Goal: Task Accomplishment & Management: Complete application form

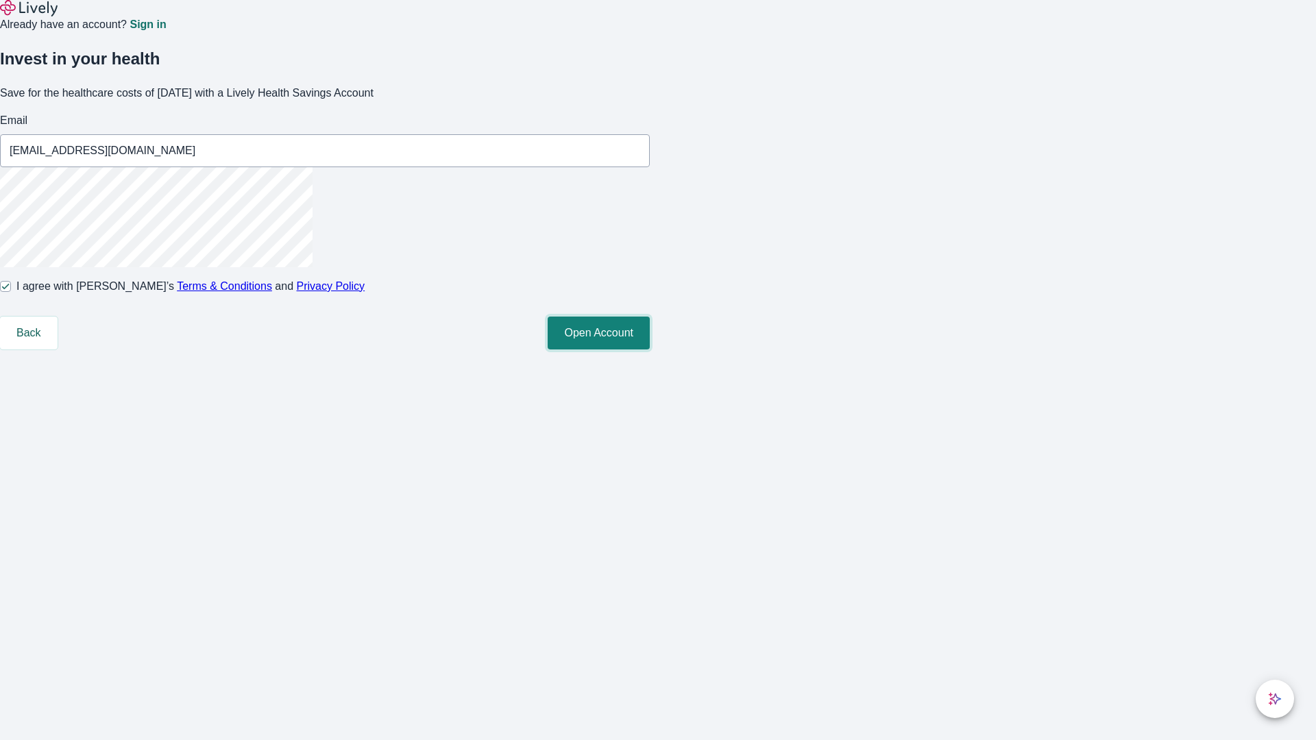
click at [650, 349] on button "Open Account" at bounding box center [599, 333] width 102 height 33
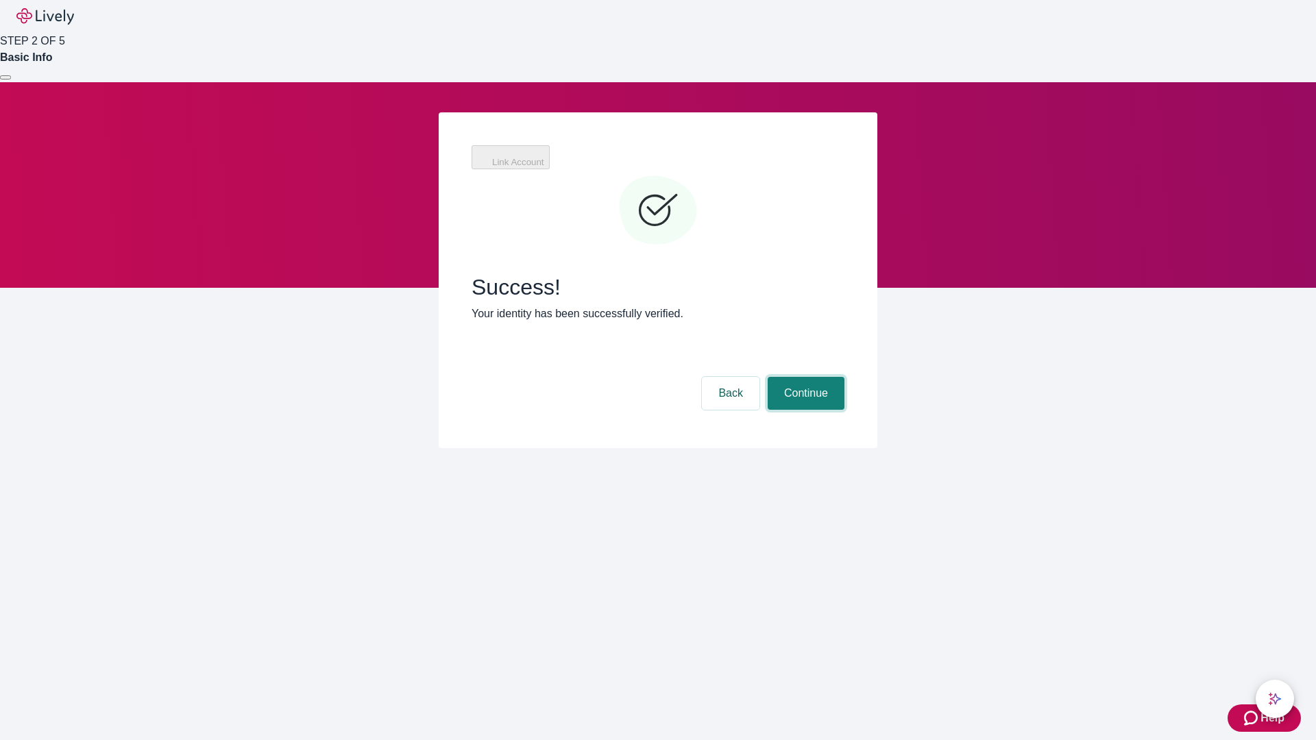
click at [804, 377] on button "Continue" at bounding box center [806, 393] width 77 height 33
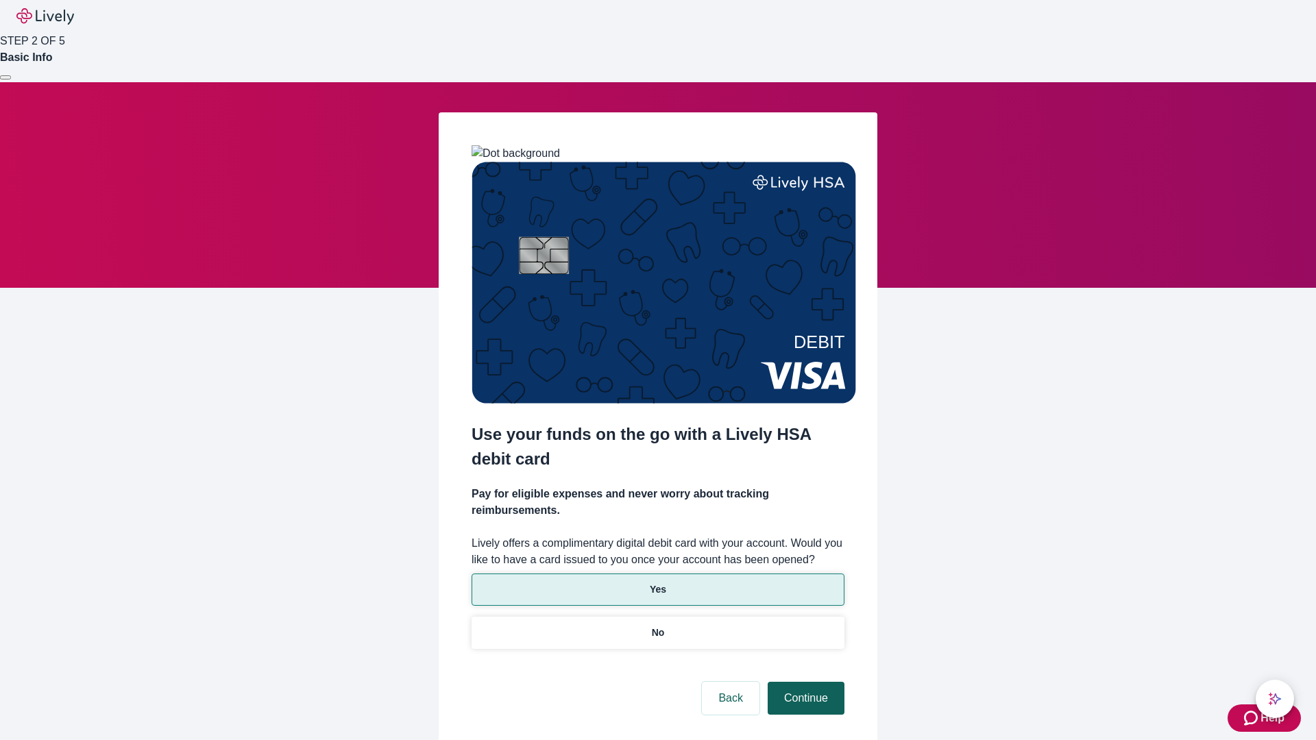
click at [657, 582] on p "Yes" at bounding box center [658, 589] width 16 height 14
click at [804, 682] on button "Continue" at bounding box center [806, 698] width 77 height 33
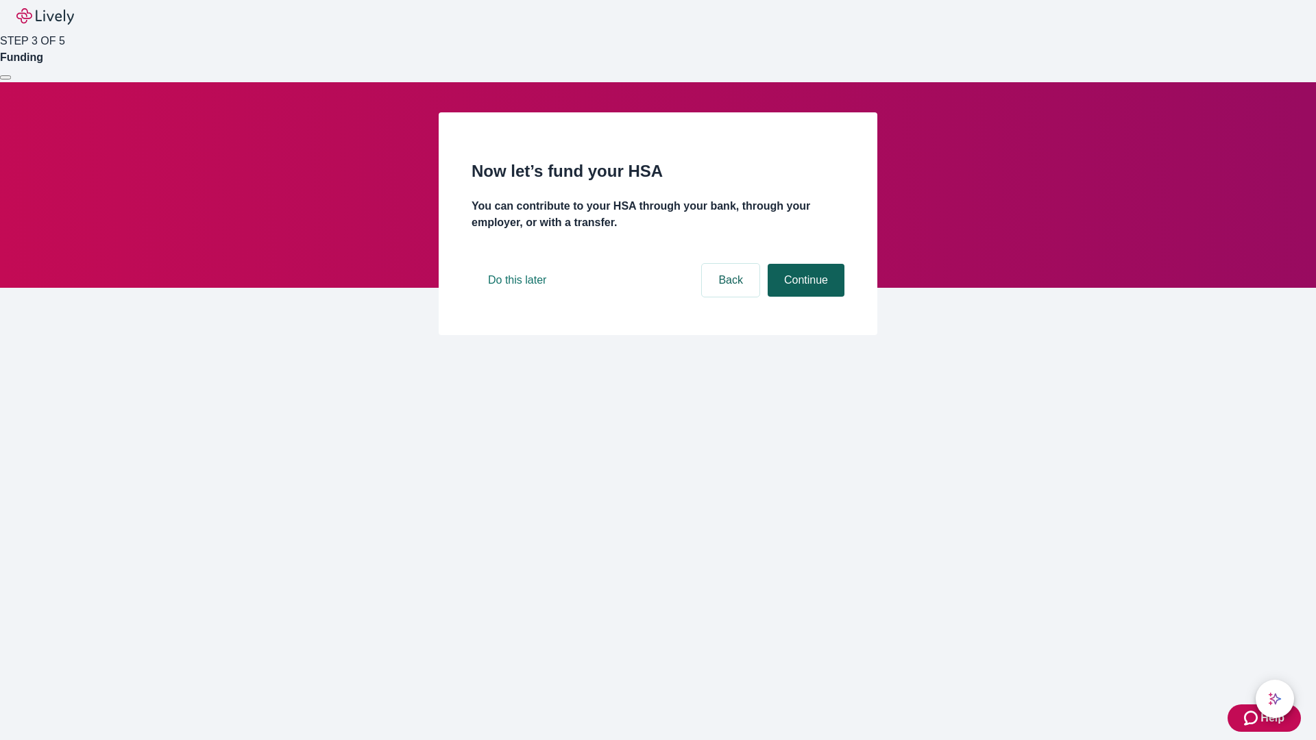
click at [804, 297] on button "Continue" at bounding box center [806, 280] width 77 height 33
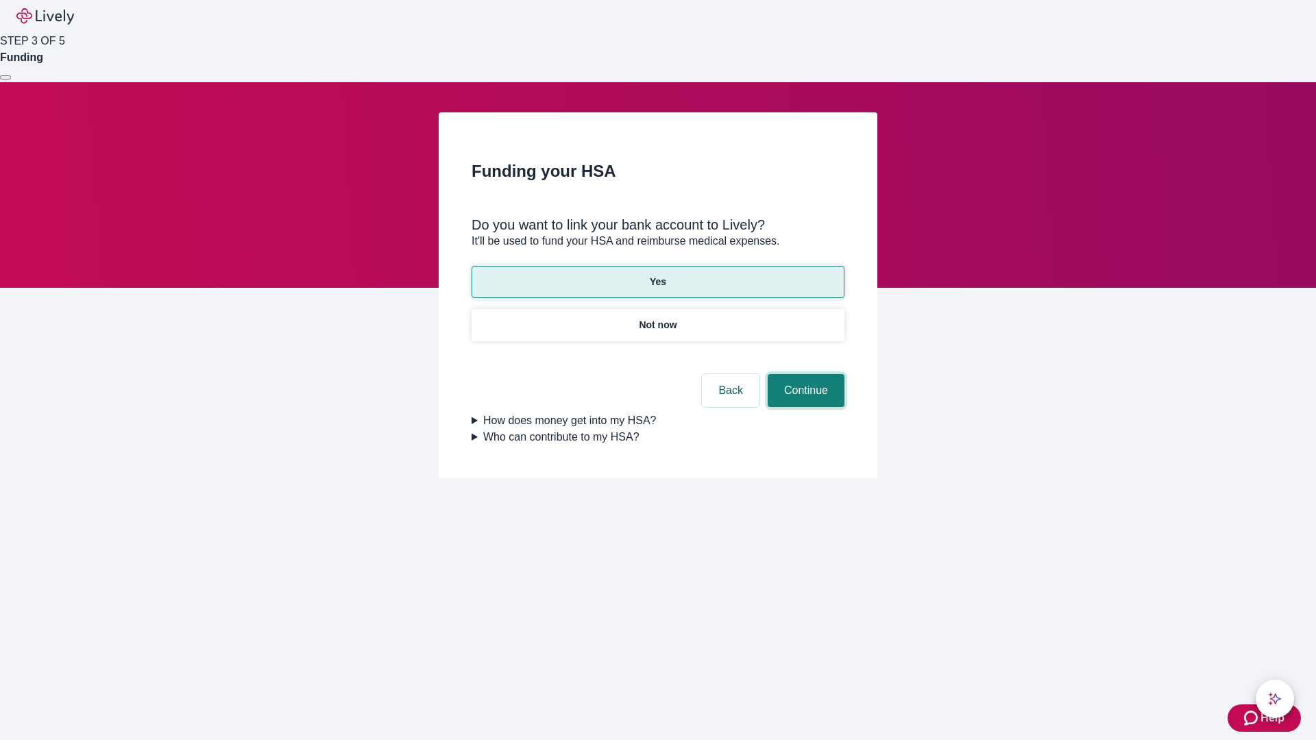
click at [804, 374] on button "Continue" at bounding box center [806, 390] width 77 height 33
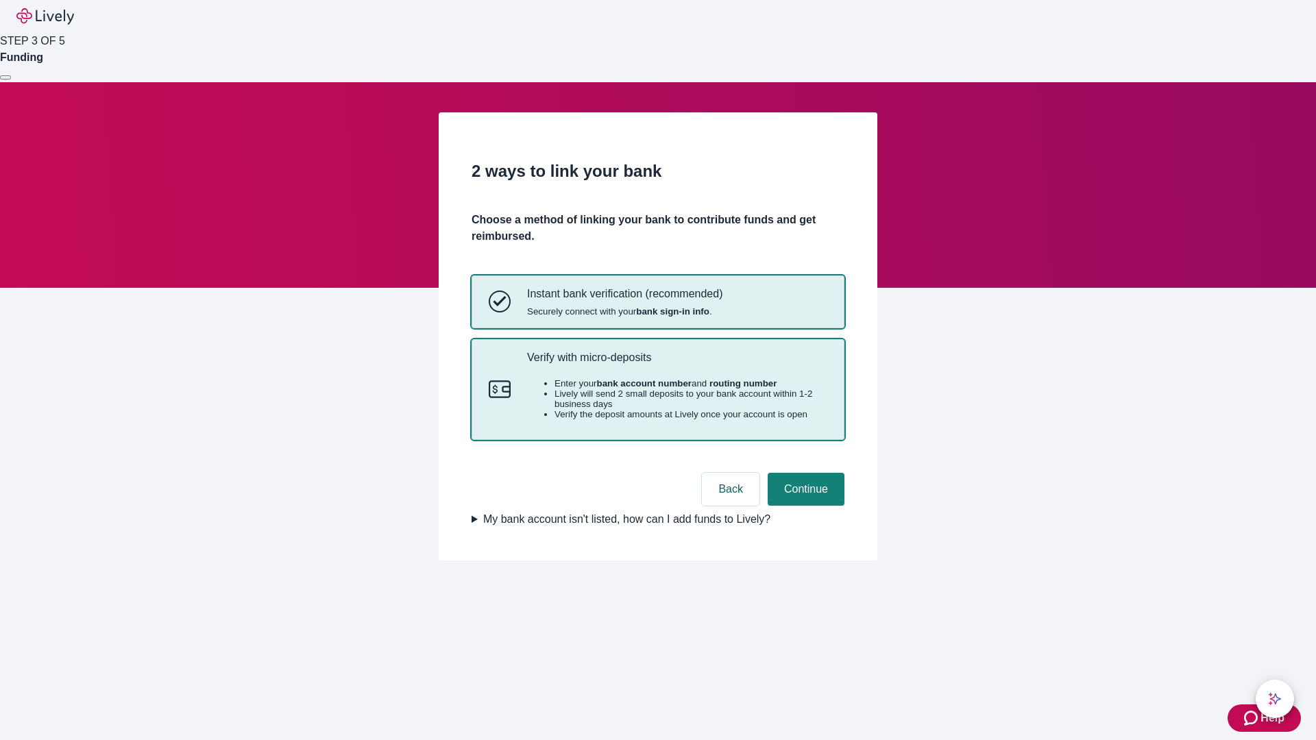
click at [676, 364] on p "Verify with micro-deposits" at bounding box center [677, 357] width 300 height 13
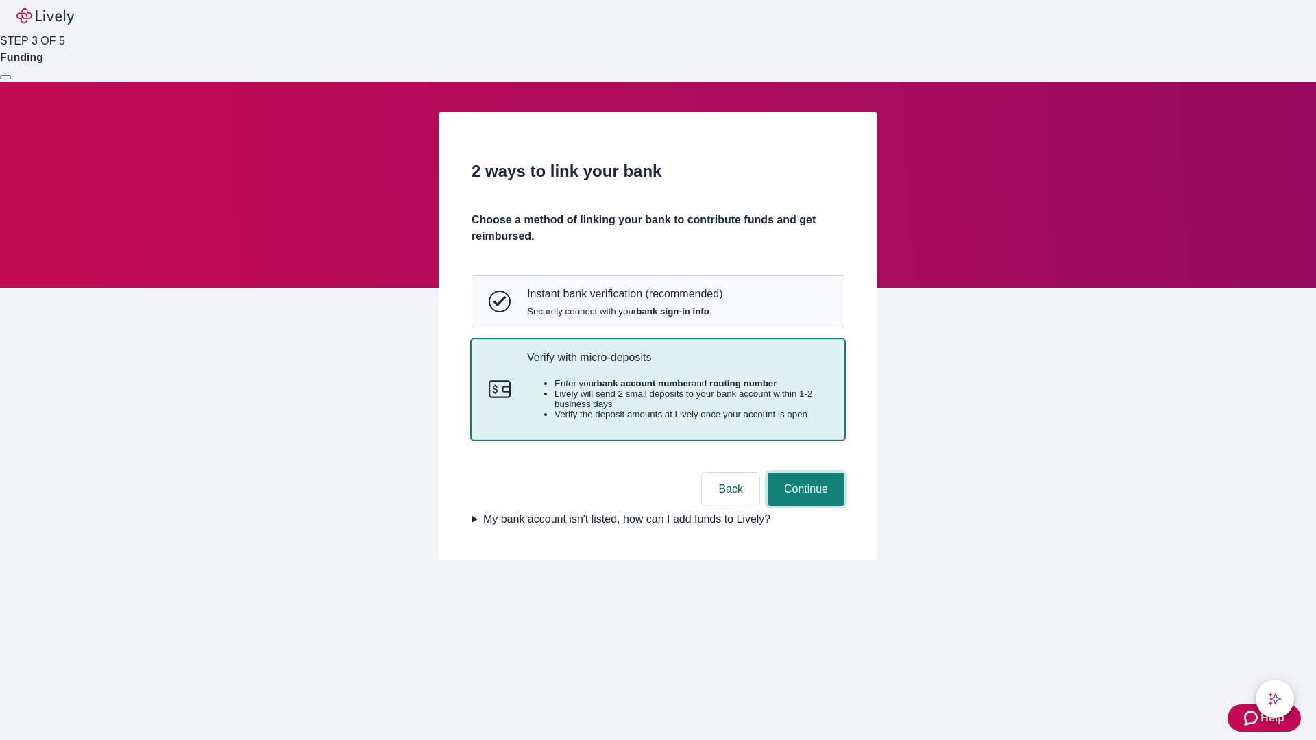
click at [804, 506] on button "Continue" at bounding box center [806, 489] width 77 height 33
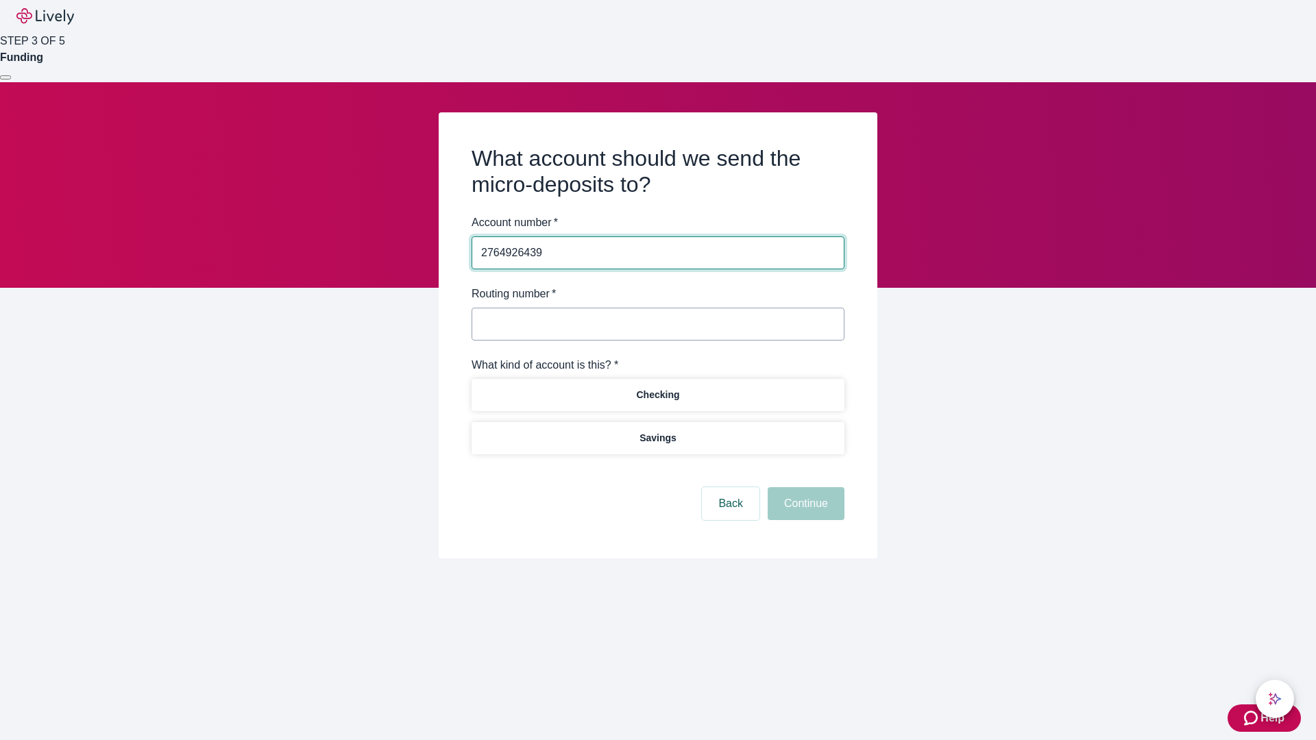
type input "2764926439"
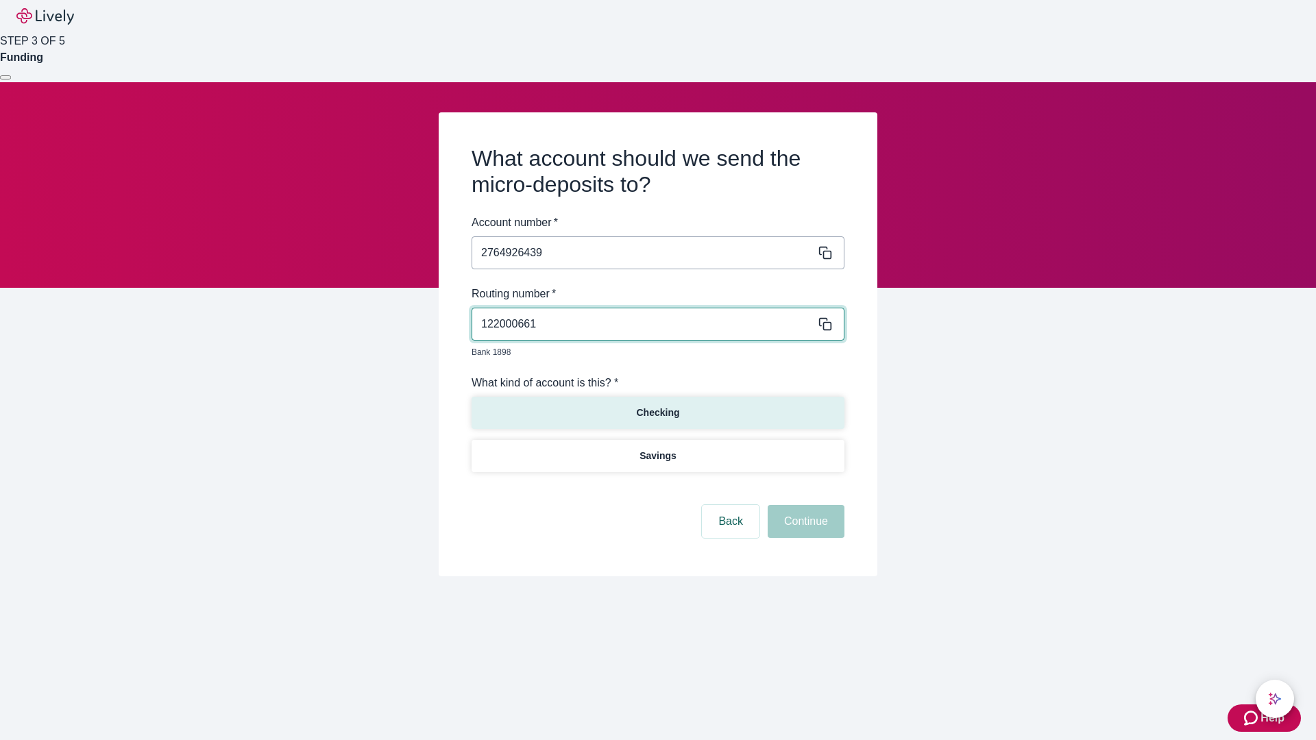
type input "122000661"
click at [657, 406] on p "Checking" at bounding box center [657, 413] width 43 height 14
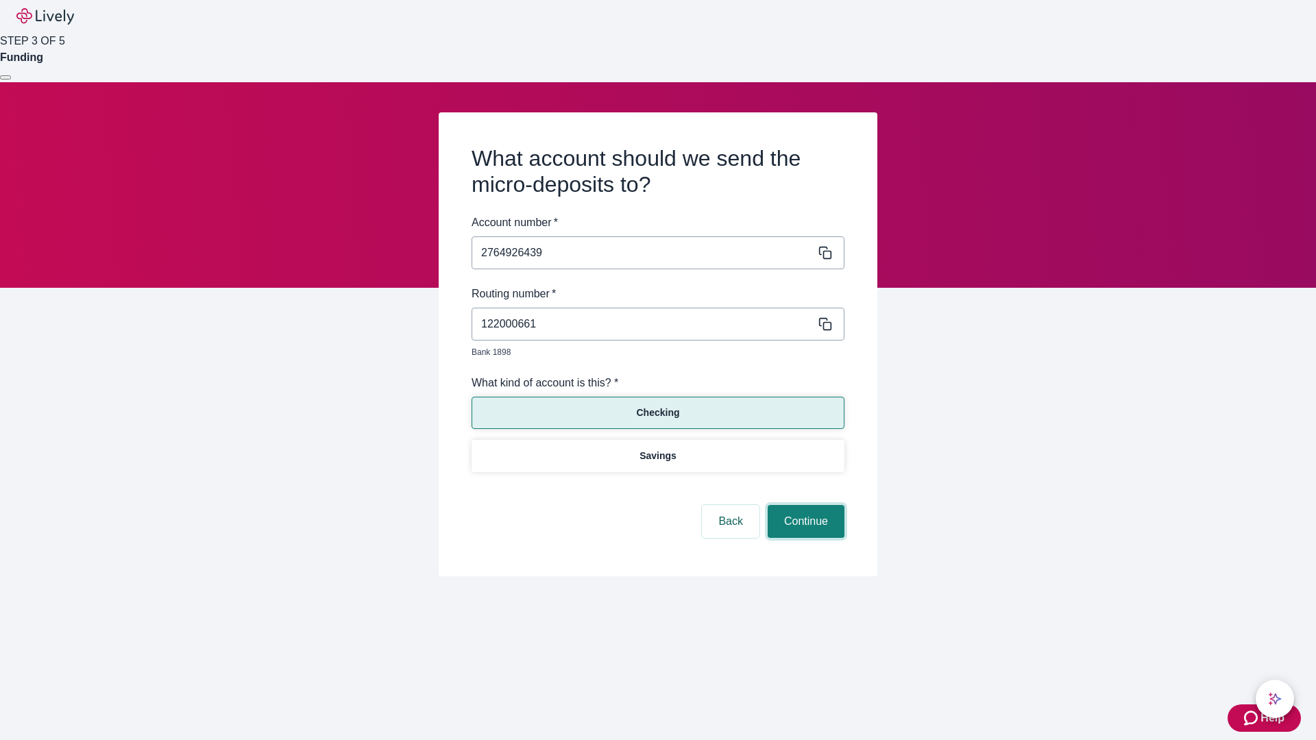
click at [804, 506] on button "Continue" at bounding box center [806, 521] width 77 height 33
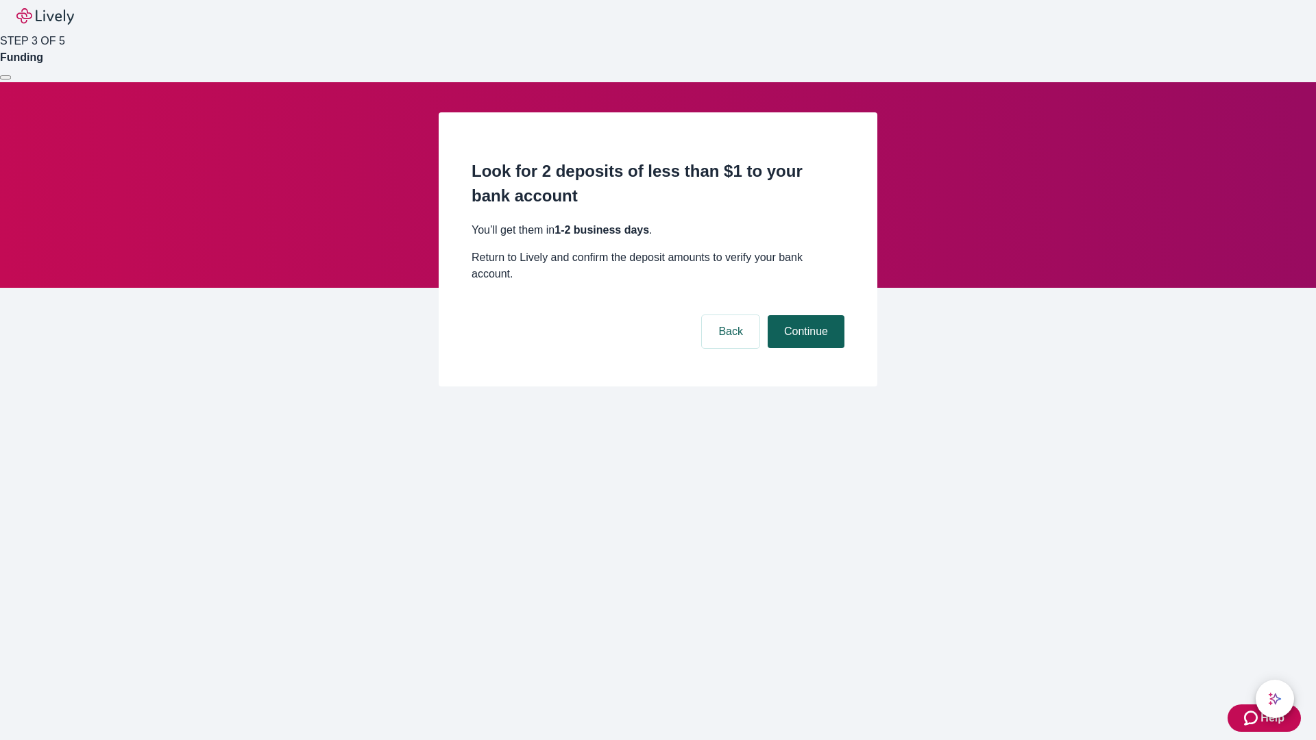
click at [804, 315] on button "Continue" at bounding box center [806, 331] width 77 height 33
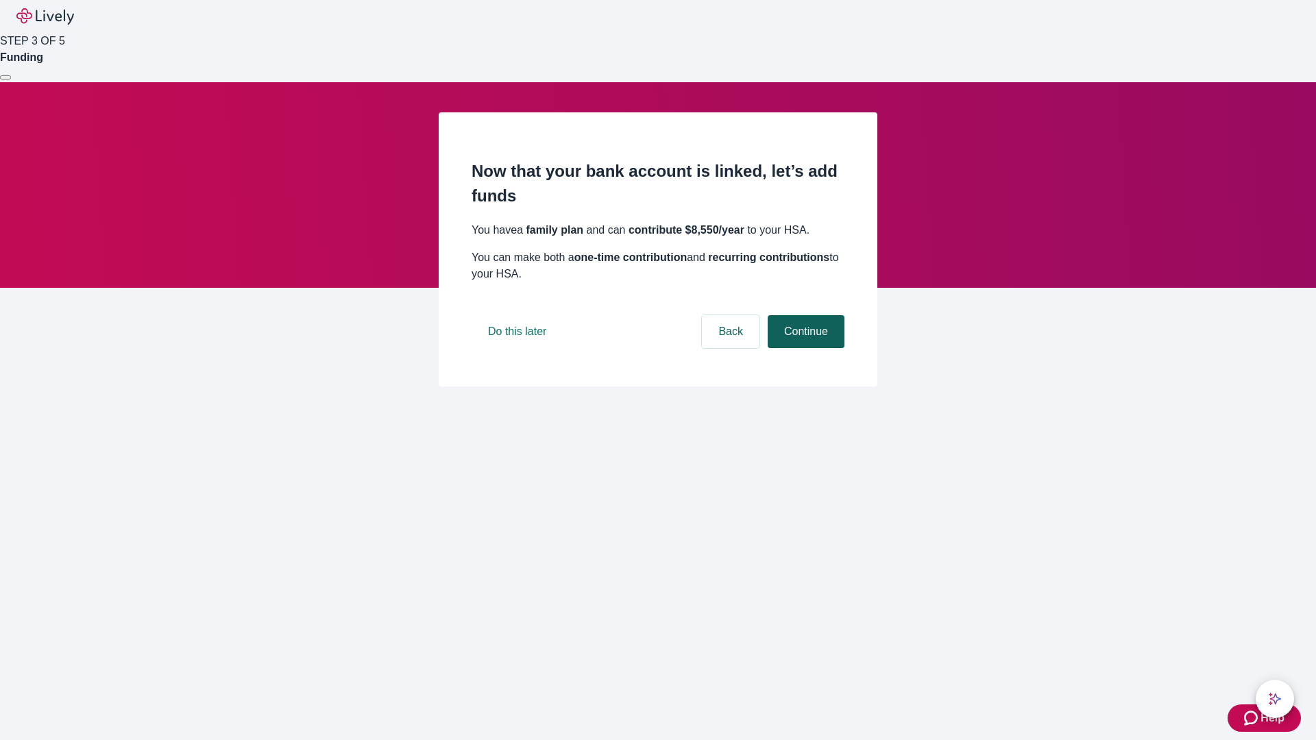
click at [804, 348] on button "Continue" at bounding box center [806, 331] width 77 height 33
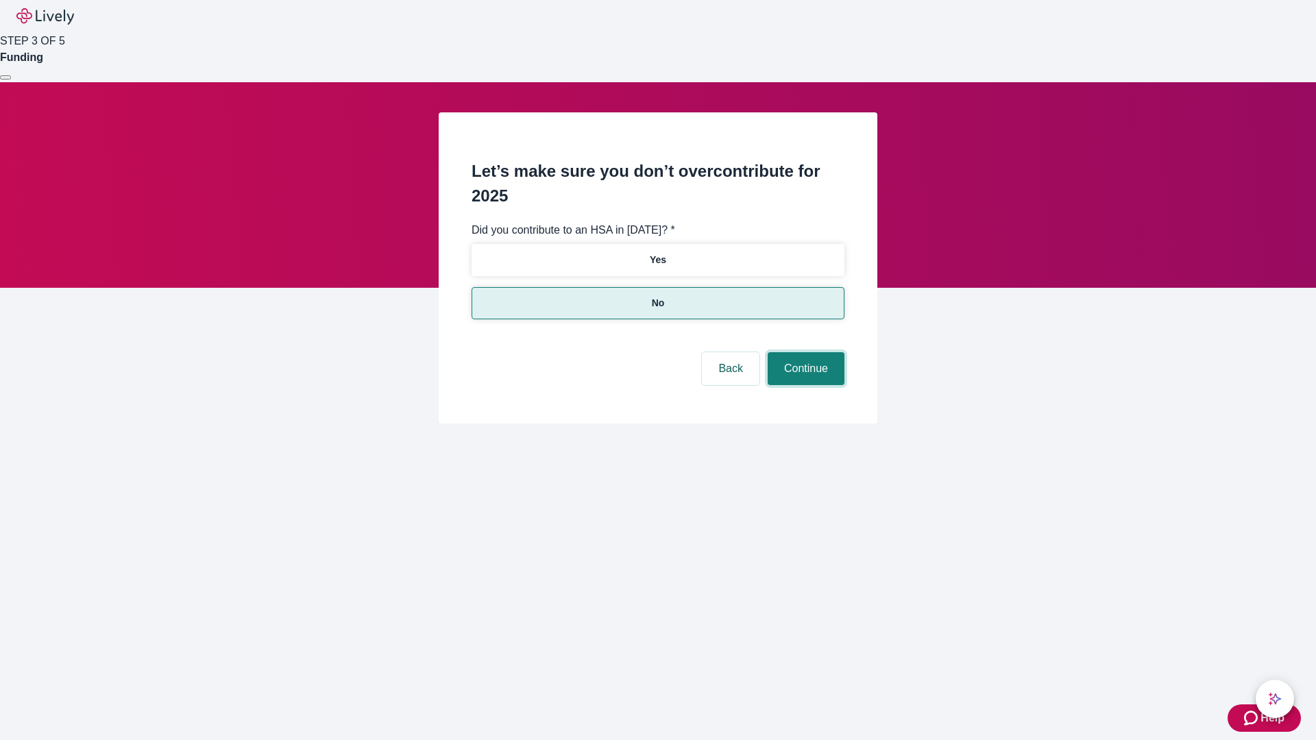
click at [804, 352] on button "Continue" at bounding box center [806, 368] width 77 height 33
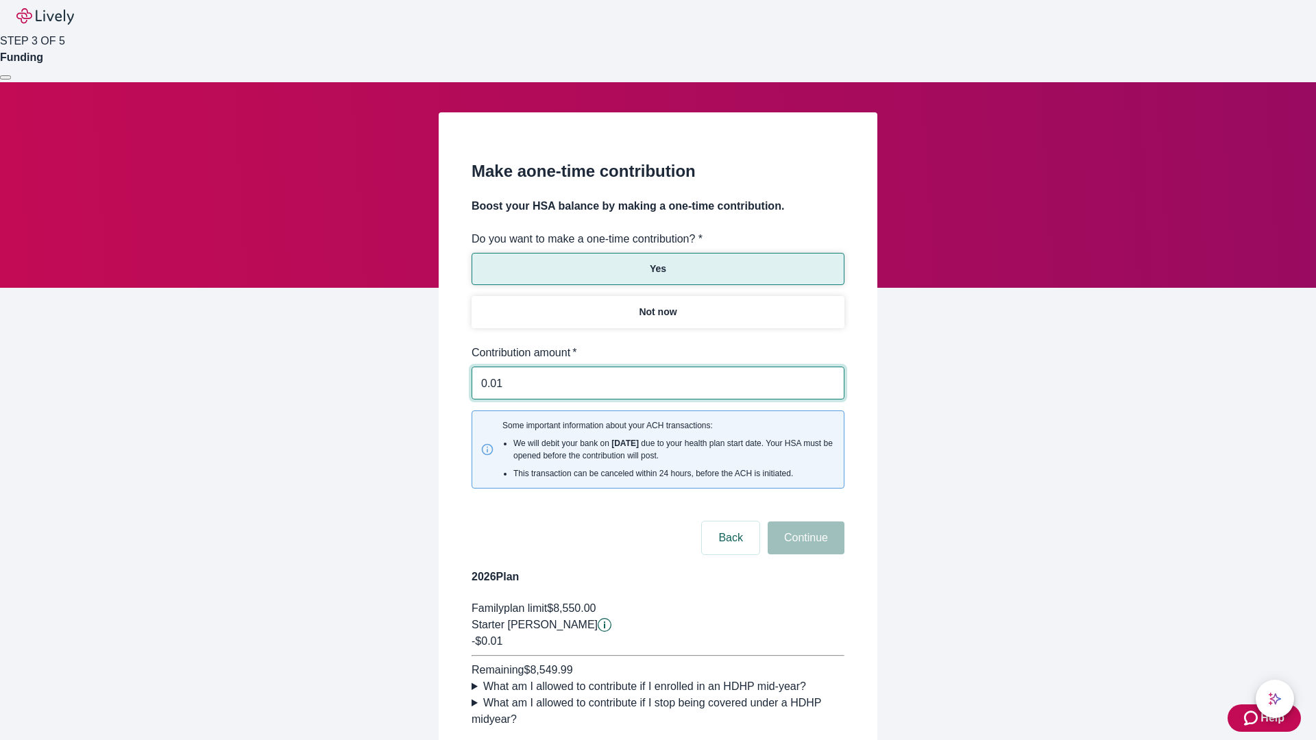
type input "0.01"
click at [804, 521] on button "Continue" at bounding box center [806, 537] width 77 height 33
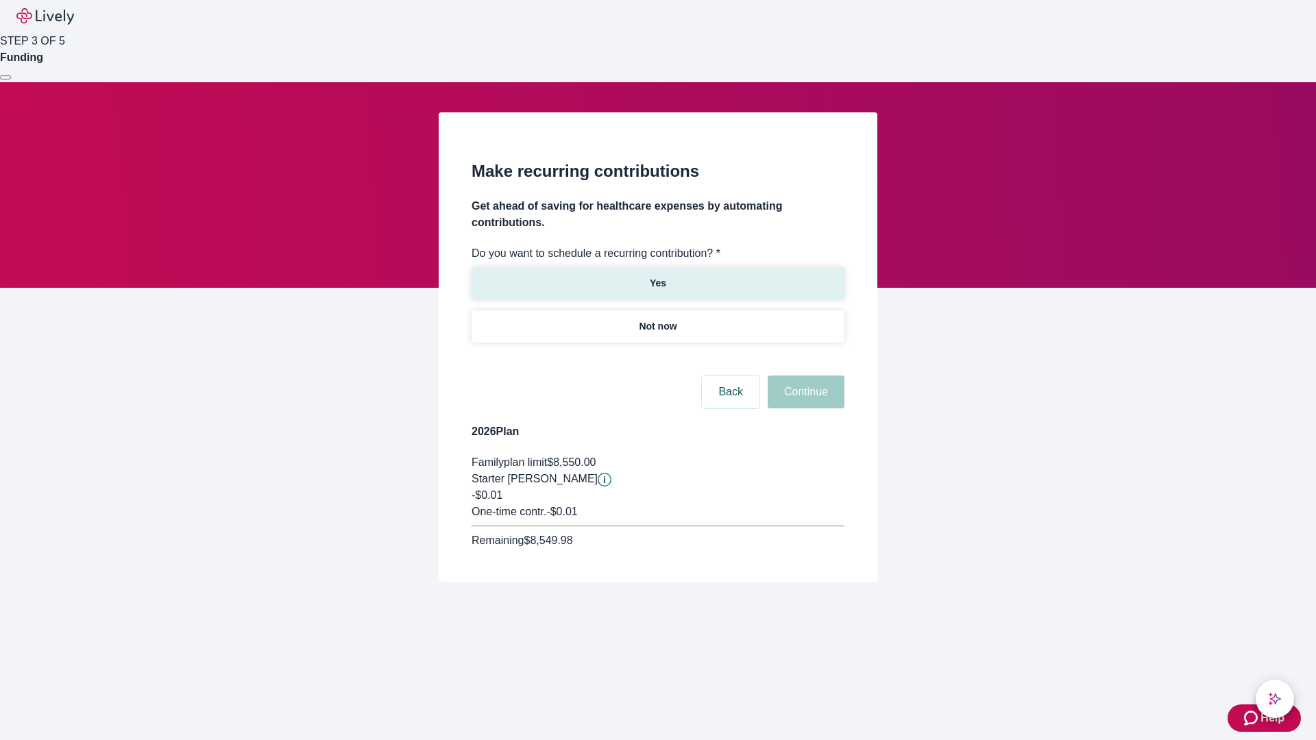
click at [657, 276] on p "Yes" at bounding box center [658, 283] width 16 height 14
click at [657, 359] on body "Help STEP 3 OF 5 Funding Make recurring contributions Get ahead of saving for h…" at bounding box center [658, 324] width 1316 height 648
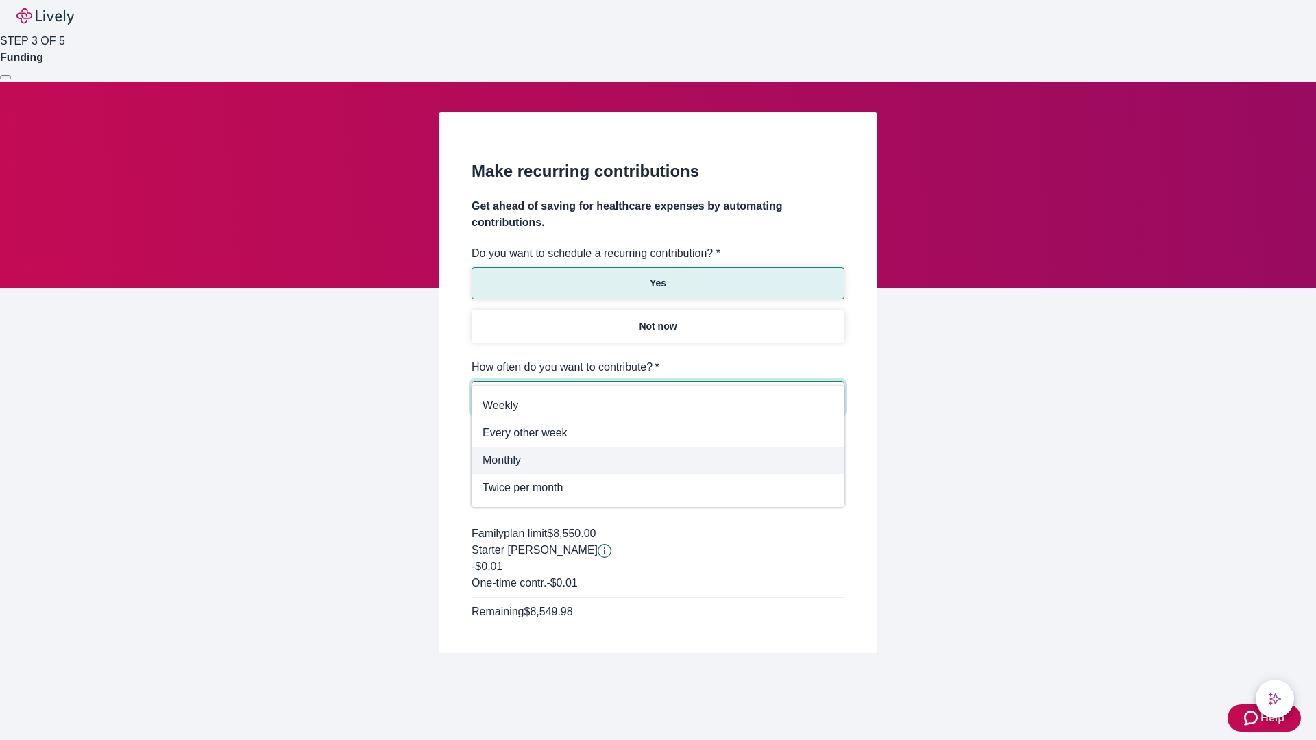
click at [658, 461] on span "Monthly" at bounding box center [657, 460] width 351 height 16
type input "Monthly"
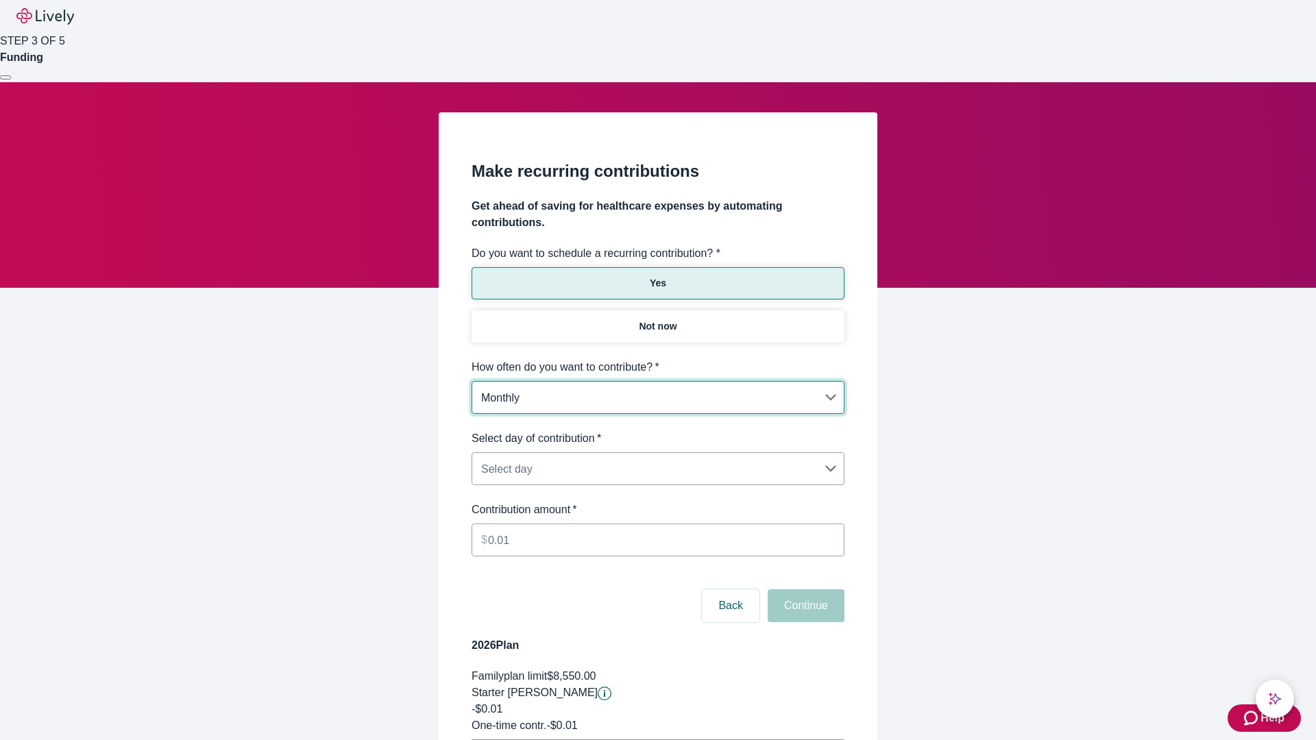
click at [657, 430] on body "Help STEP 3 OF 5 Funding Make recurring contributions Get ahead of saving for h…" at bounding box center [658, 430] width 1316 height 861
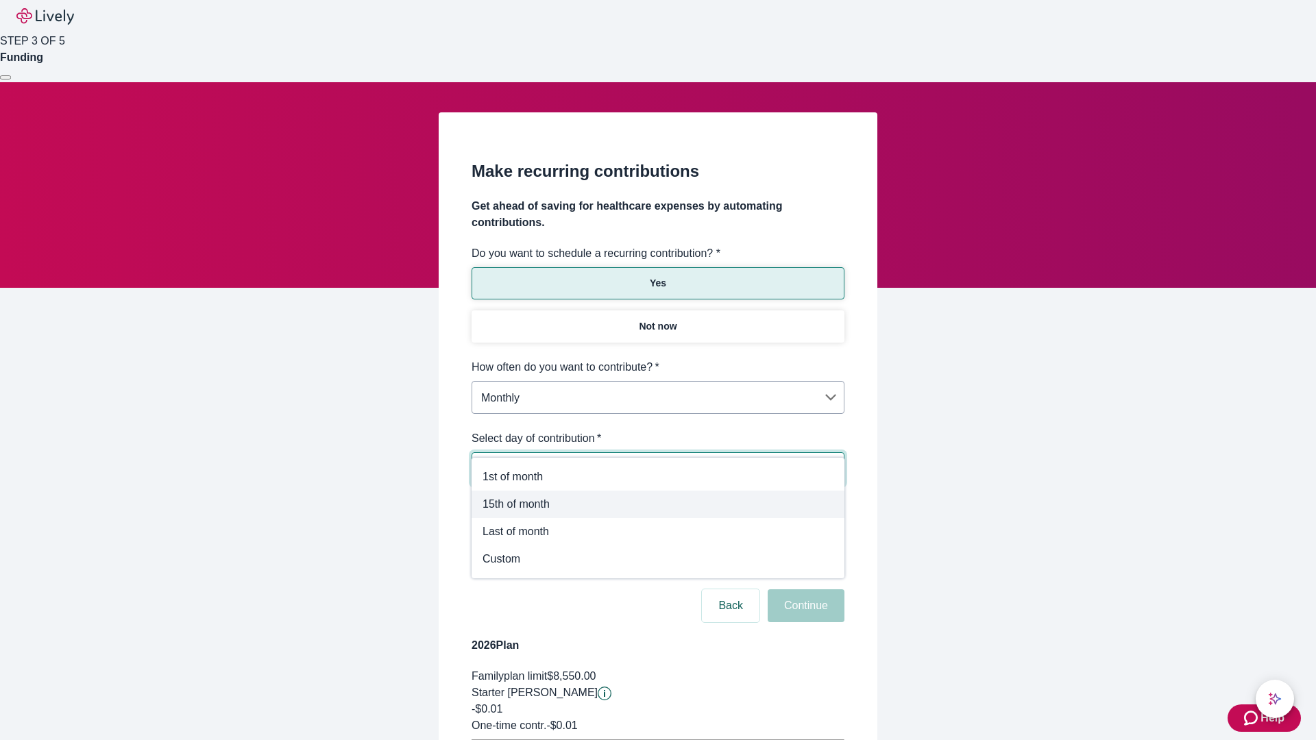
click at [658, 504] on span "15th of month" at bounding box center [657, 504] width 351 height 16
type input "Monthly15th"
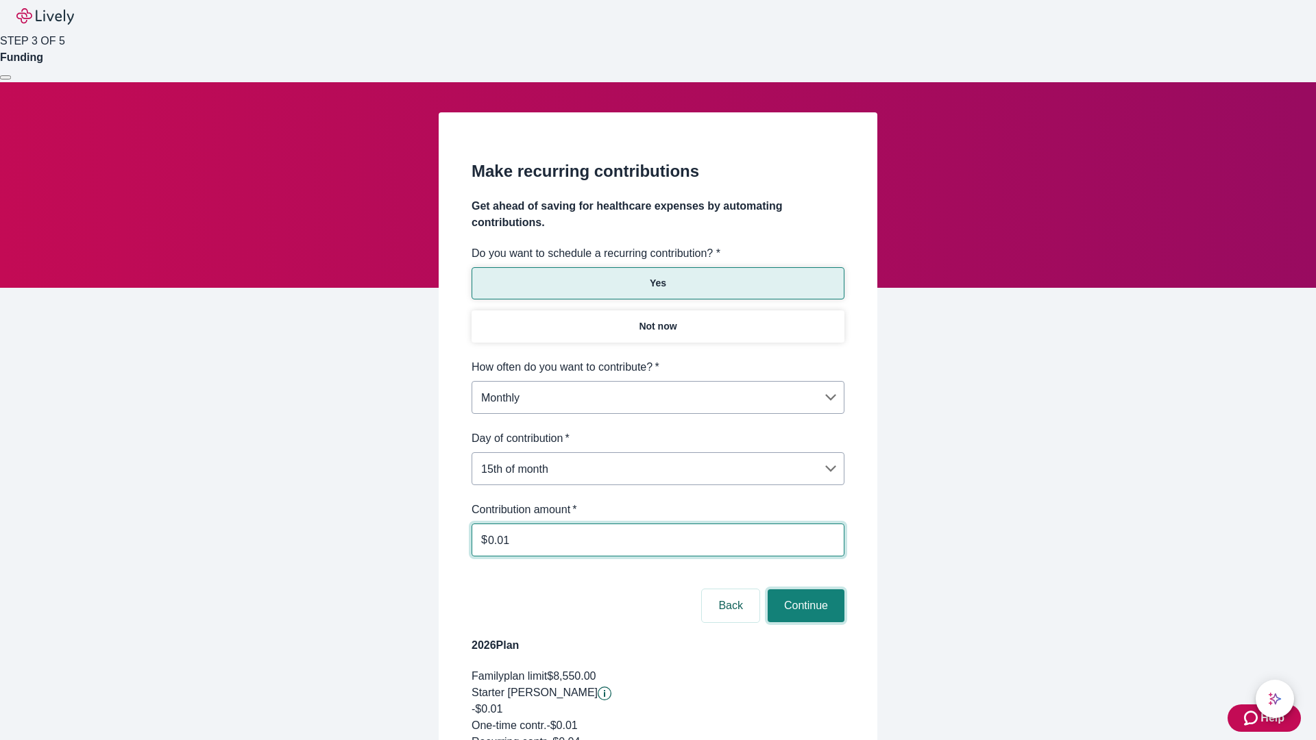
click at [804, 589] on button "Continue" at bounding box center [806, 605] width 77 height 33
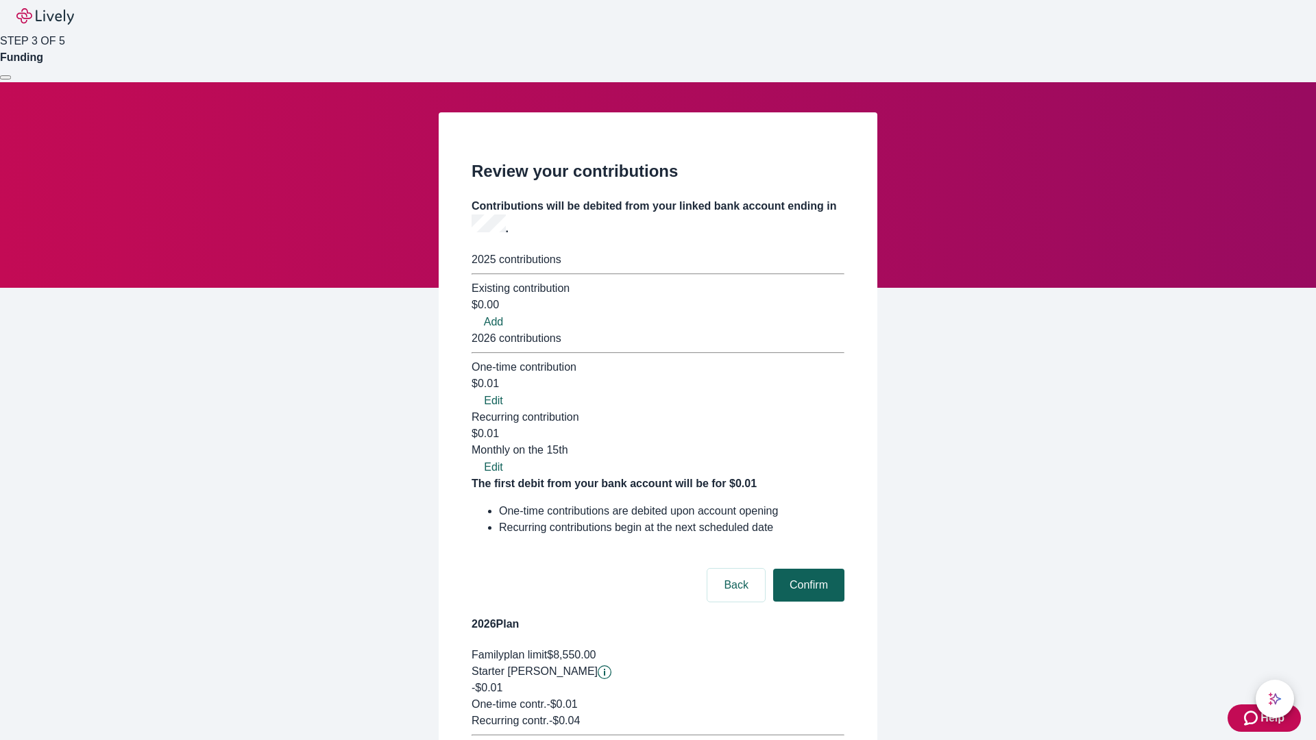
click at [807, 569] on button "Confirm" at bounding box center [808, 585] width 71 height 33
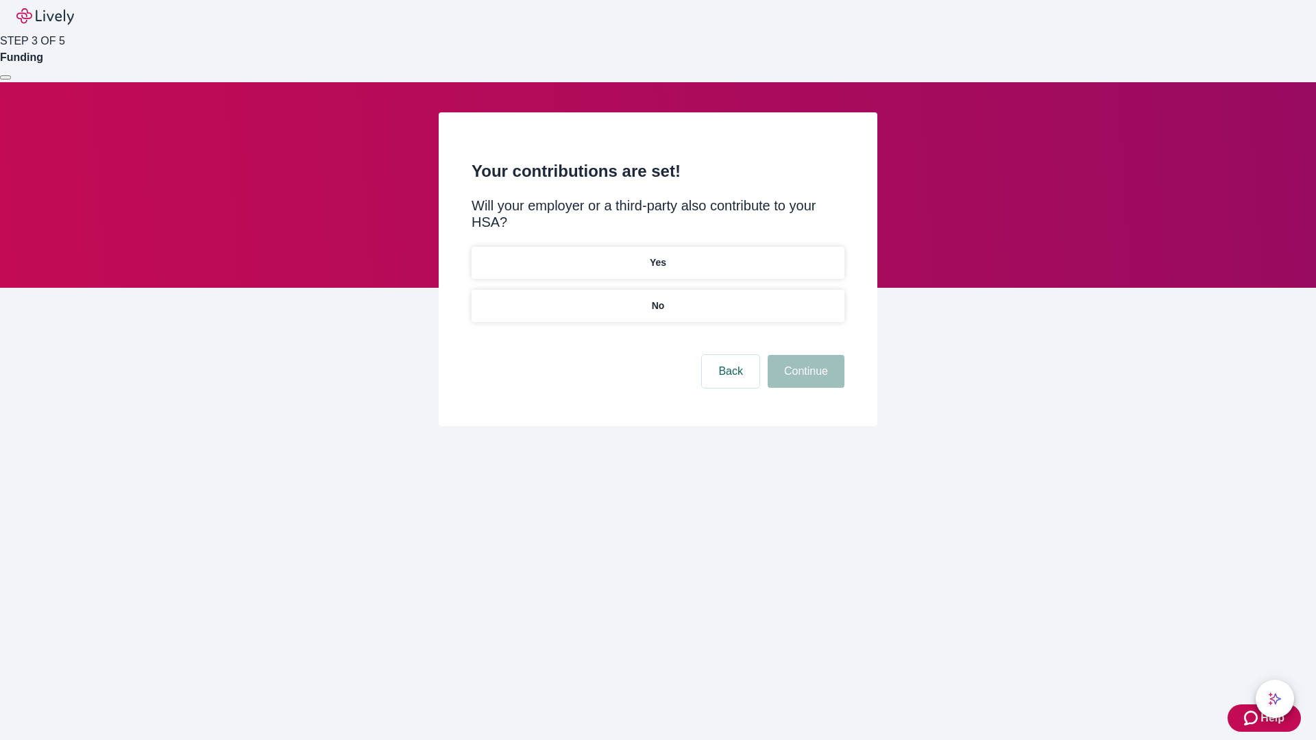
click at [657, 256] on p "Yes" at bounding box center [658, 263] width 16 height 14
click at [804, 355] on button "Continue" at bounding box center [806, 371] width 77 height 33
